Goal: Task Accomplishment & Management: Use online tool/utility

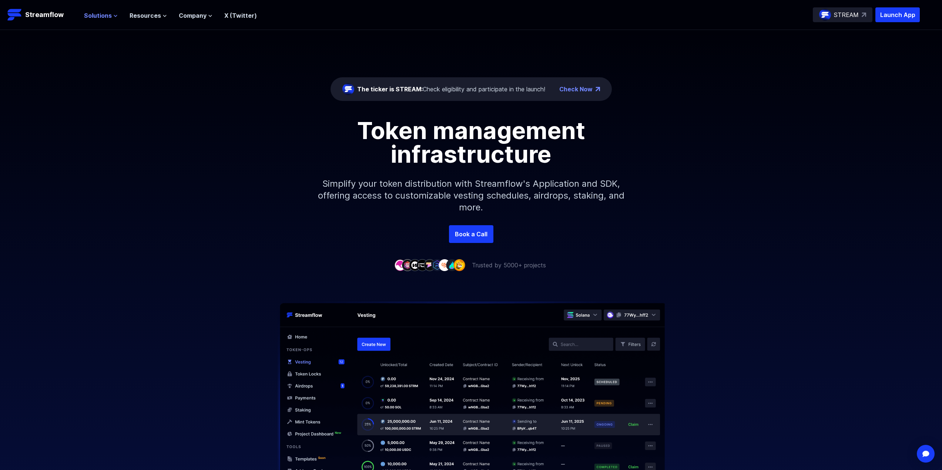
click at [102, 19] on span "Solutions" at bounding box center [98, 15] width 28 height 9
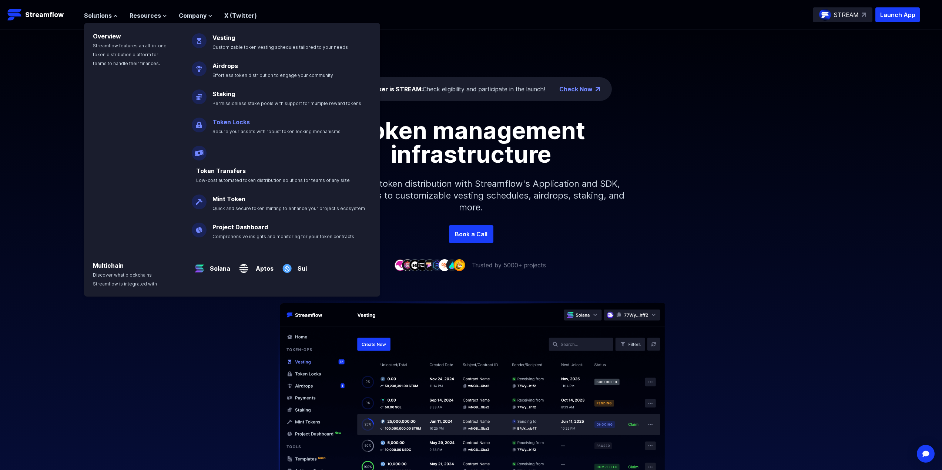
click at [225, 120] on link "Token Locks" at bounding box center [230, 121] width 37 height 7
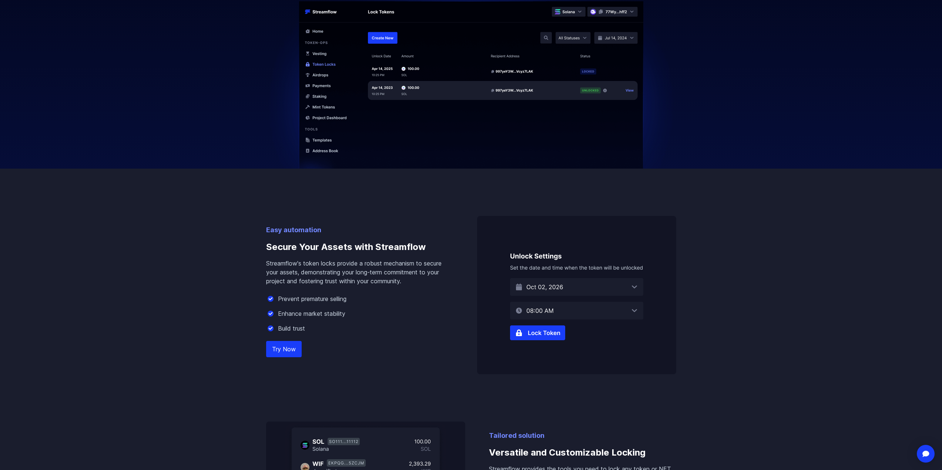
scroll to position [296, 0]
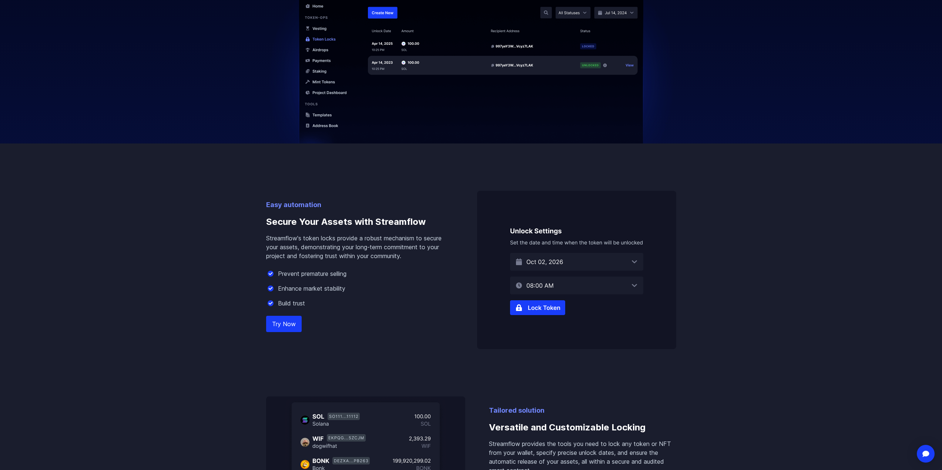
click at [520, 313] on img at bounding box center [576, 270] width 199 height 158
click at [520, 311] on img at bounding box center [576, 270] width 199 height 158
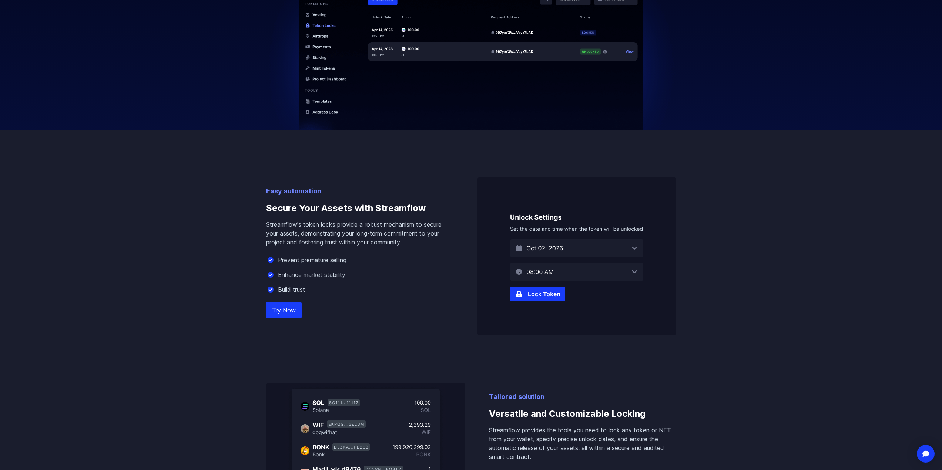
scroll to position [333, 0]
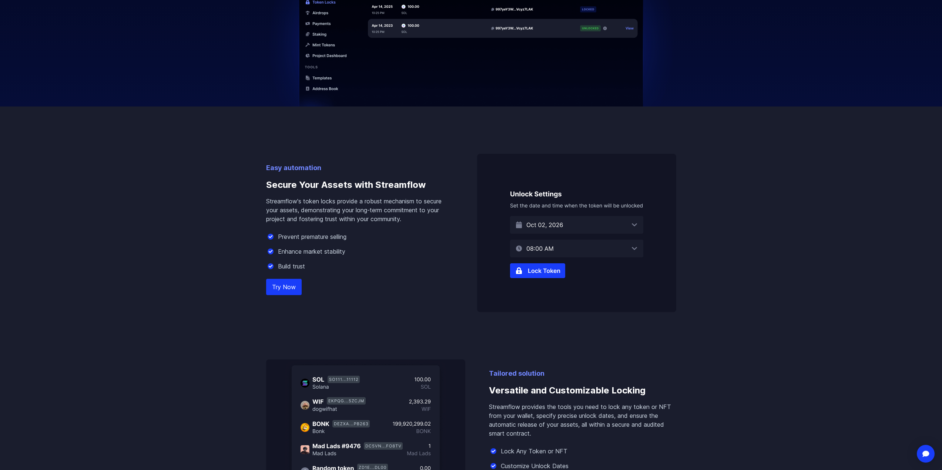
click at [296, 283] on link "Try Now" at bounding box center [284, 287] width 36 height 16
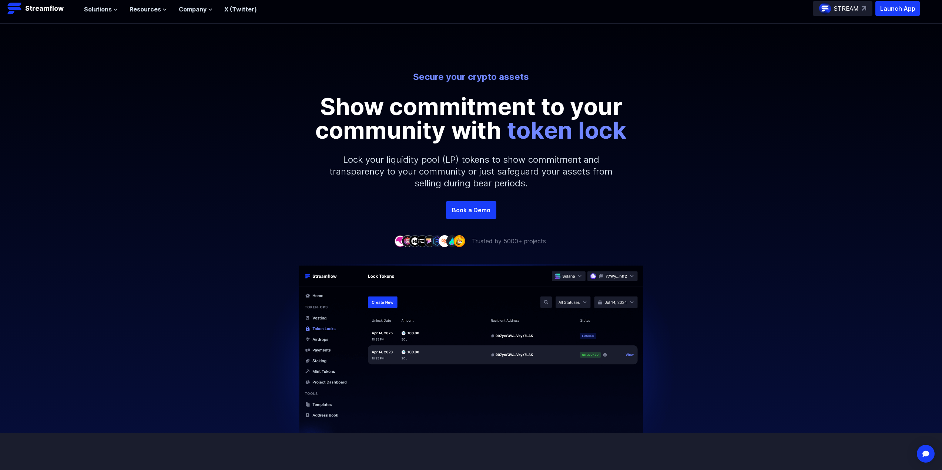
scroll to position [0, 0]
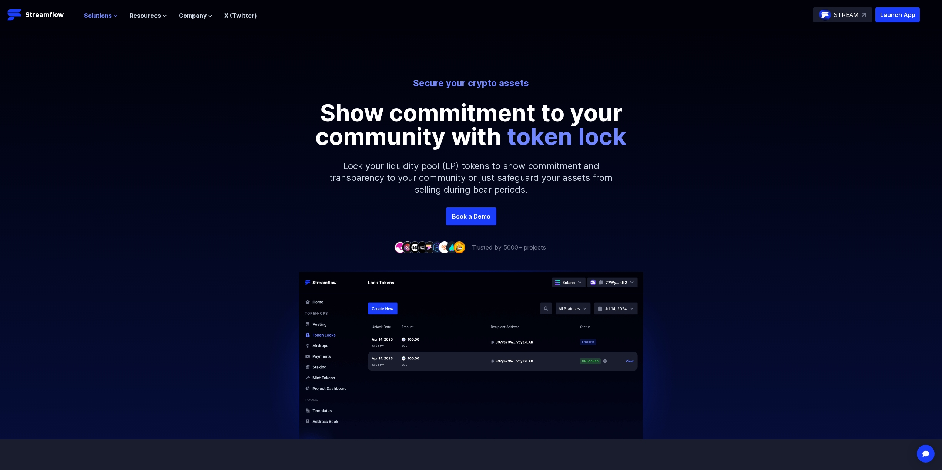
click at [97, 13] on span "Solutions" at bounding box center [98, 15] width 28 height 9
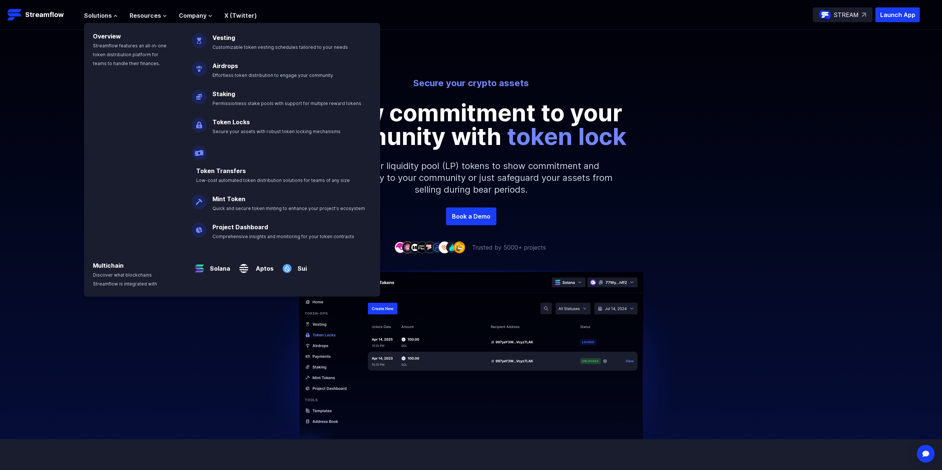
drag, startPoint x: 33, startPoint y: 64, endPoint x: 52, endPoint y: 55, distance: 21.0
click at [37, 64] on div "Secure your crypto assets Show commitment to your community with token lock Loc…" at bounding box center [471, 119] width 942 height 178
